Goal: Transaction & Acquisition: Purchase product/service

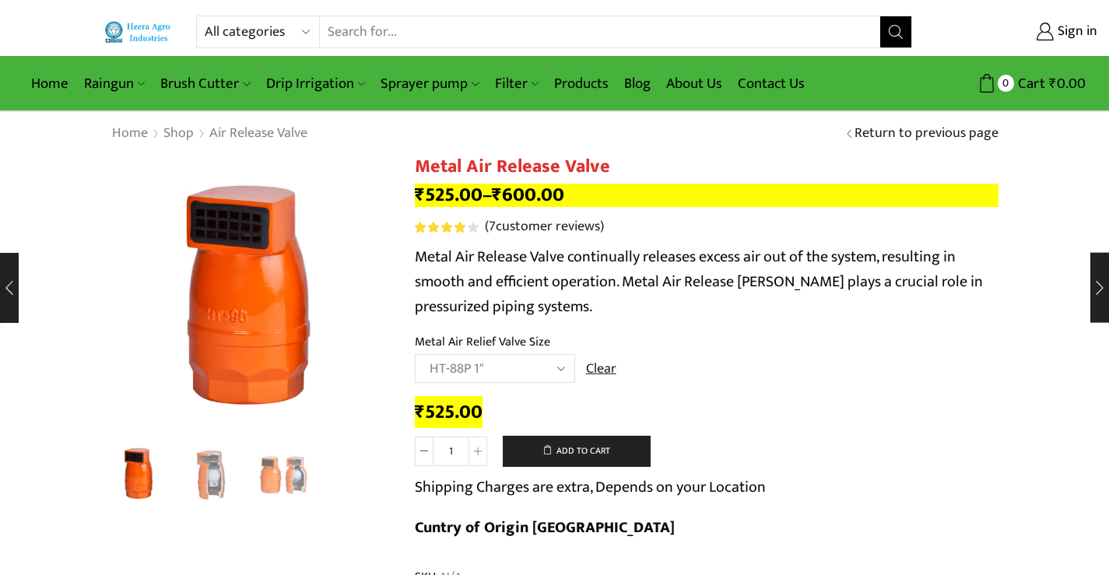
select select "ht-88p-1"
click at [300, 27] on select "All categories Accessories Air Release Valve Brush Cutter Domestic Use Drip Irr…" at bounding box center [262, 31] width 114 height 31
select select "non-return-valve-normex"
click at [205, 16] on select "All categories Accessories Air Release Valve Brush Cutter Domestic Use Drip Irr…" at bounding box center [262, 31] width 114 height 31
click at [900, 30] on icon "Search button" at bounding box center [896, 32] width 14 height 14
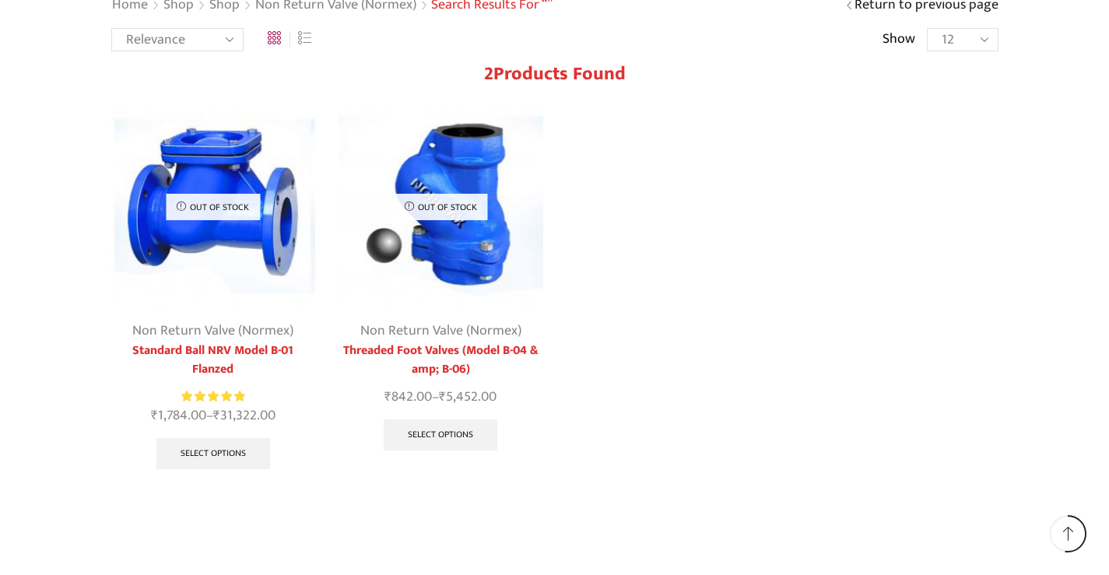
scroll to position [156, 0]
